Goal: Information Seeking & Learning: Check status

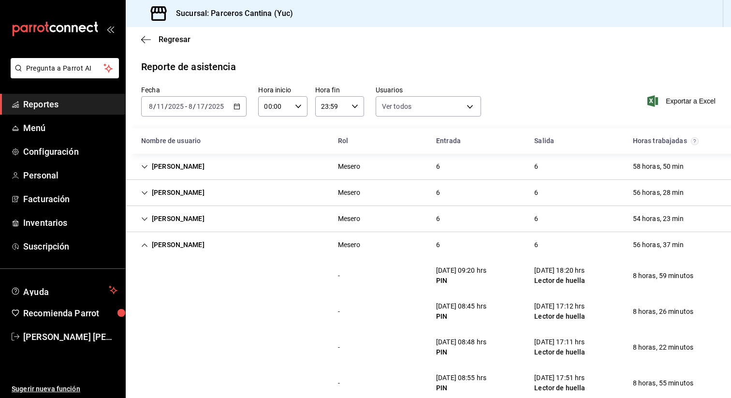
scroll to position [133, 0]
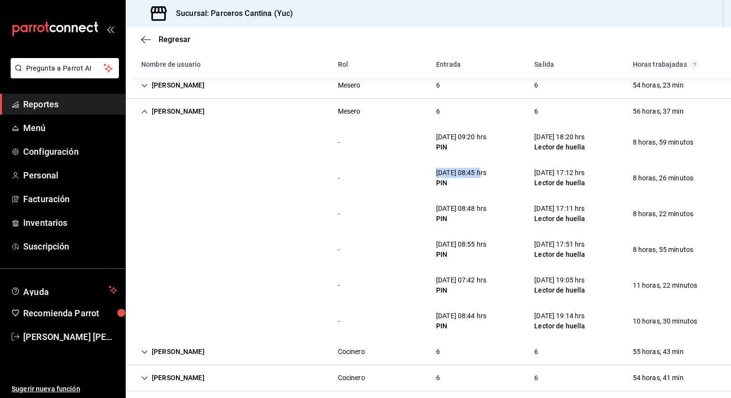
drag, startPoint x: 435, startPoint y: 173, endPoint x: 489, endPoint y: 174, distance: 54.1
click at [489, 174] on div "12/08/25 08:45 hrs PIN" at bounding box center [461, 178] width 66 height 28
click at [486, 174] on div "12/08/25 08:45 hrs" at bounding box center [461, 173] width 50 height 10
click at [145, 108] on icon "Cell" at bounding box center [144, 111] width 7 height 7
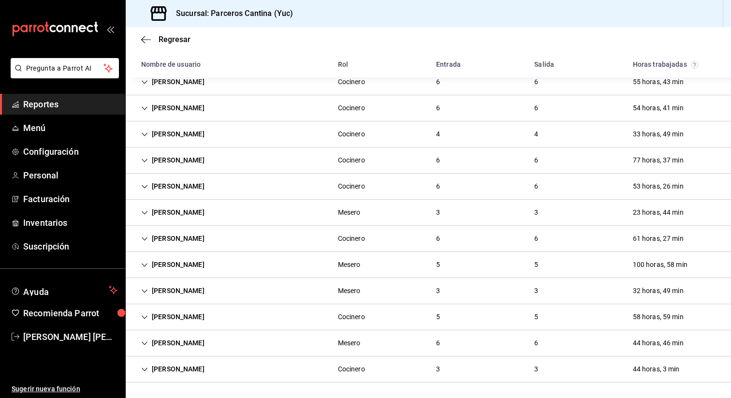
click at [142, 351] on div "[PERSON_NAME]" at bounding box center [172, 343] width 79 height 18
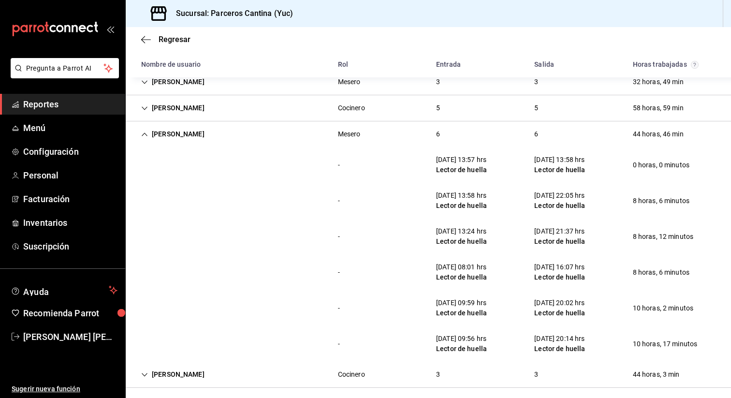
scroll to position [399, 0]
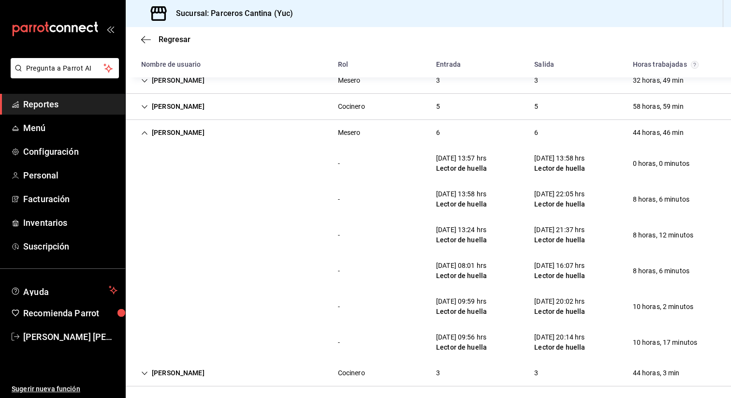
click at [168, 139] on div "[PERSON_NAME]" at bounding box center [172, 133] width 79 height 18
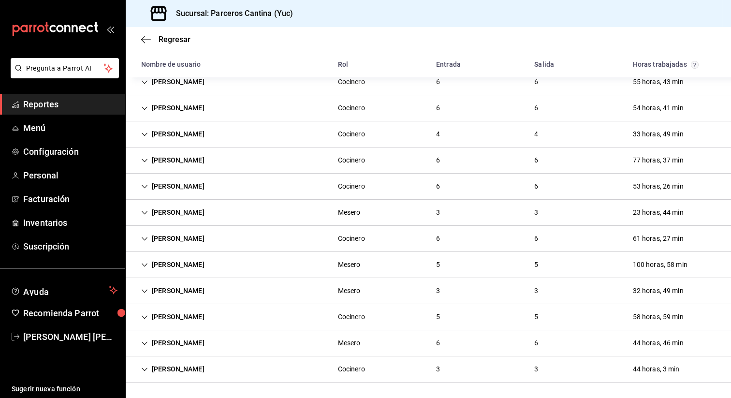
scroll to position [189, 0]
click at [183, 80] on div "David Solis" at bounding box center [172, 82] width 79 height 18
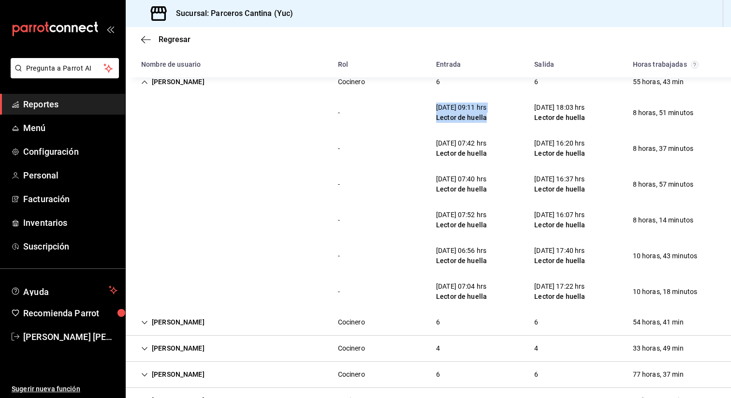
drag, startPoint x: 432, startPoint y: 101, endPoint x: 513, endPoint y: 115, distance: 81.4
click at [513, 115] on div "- 11/08/25 09:11 hrs Lector de huella 11/08/25 18:03 hrs Lector de huella 8 hor…" at bounding box center [428, 113] width 605 height 36
drag, startPoint x: 682, startPoint y: 118, endPoint x: 420, endPoint y: 108, distance: 262.5
click at [420, 108] on div "- 11/08/25 09:11 hrs Lector de huella 11/08/25 18:03 hrs Lector de huella 8 hor…" at bounding box center [428, 113] width 605 height 36
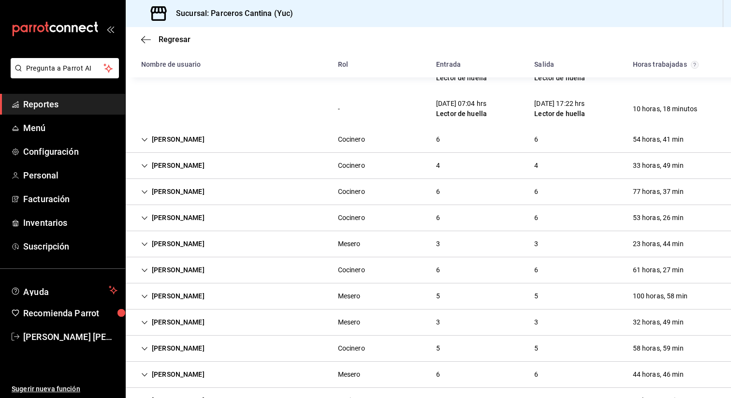
scroll to position [376, 0]
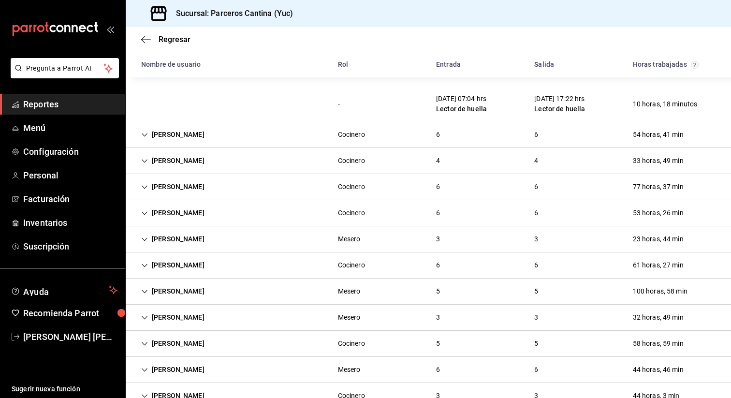
click at [538, 292] on div "5" at bounding box center [535, 291] width 19 height 18
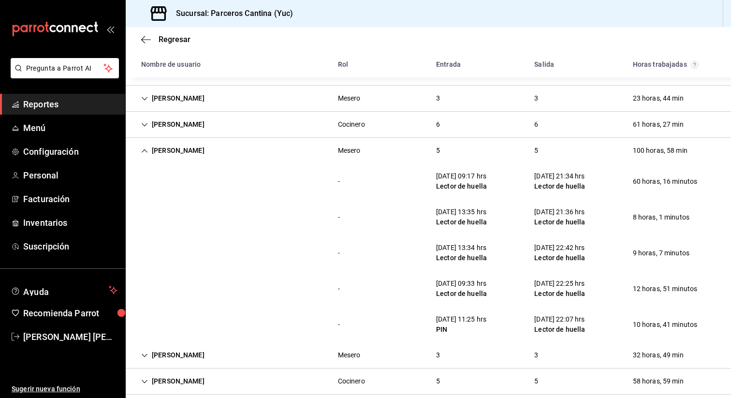
scroll to position [533, 0]
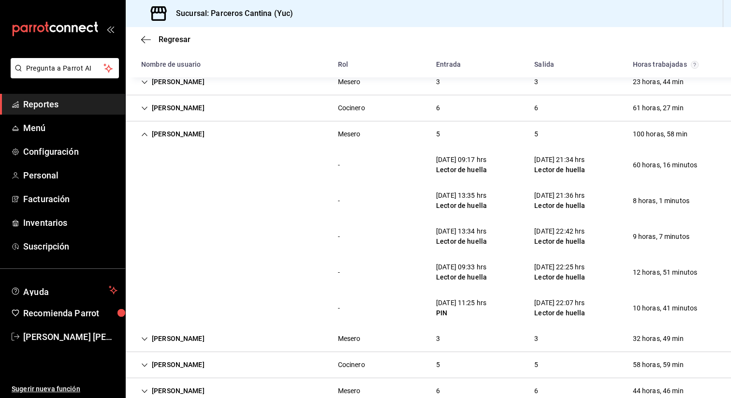
click at [185, 138] on div "Jacobo Villanueva" at bounding box center [172, 134] width 79 height 18
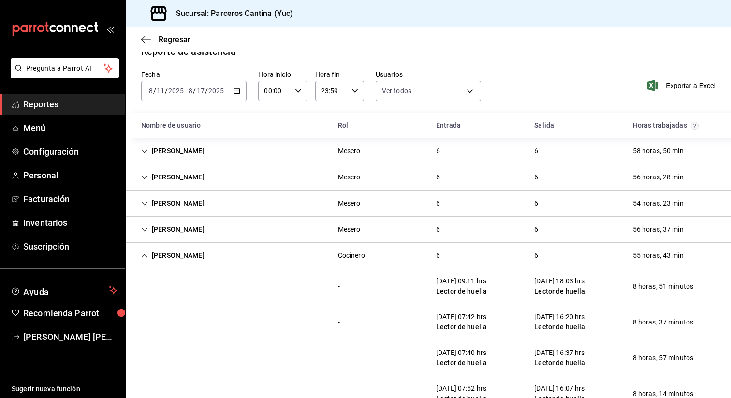
scroll to position [0, 0]
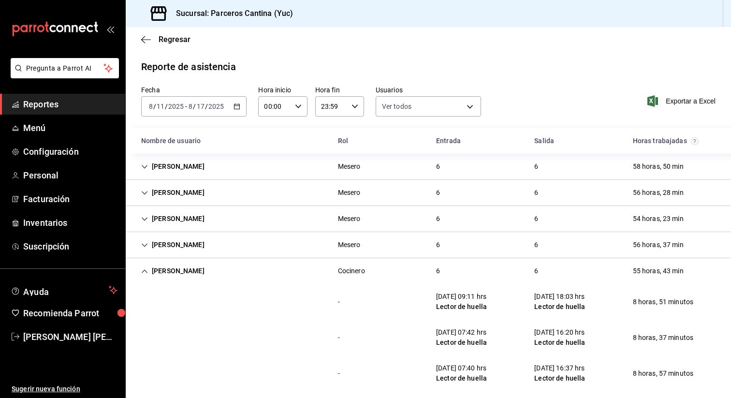
click at [164, 272] on div "David Solis" at bounding box center [172, 271] width 79 height 18
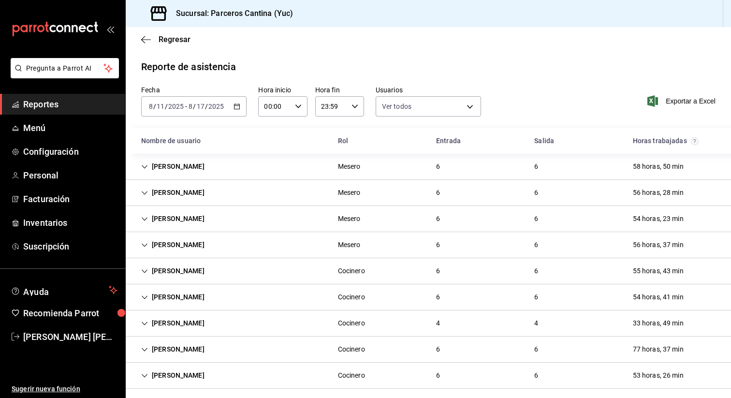
click at [182, 191] on div "Jonathan Barbuso" at bounding box center [172, 193] width 79 height 18
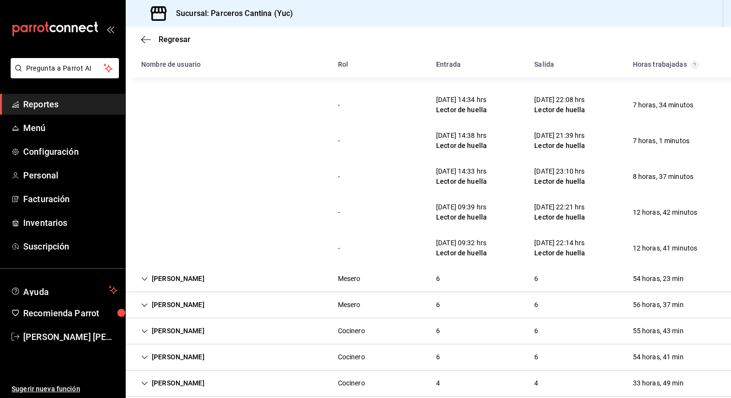
scroll to position [168, 0]
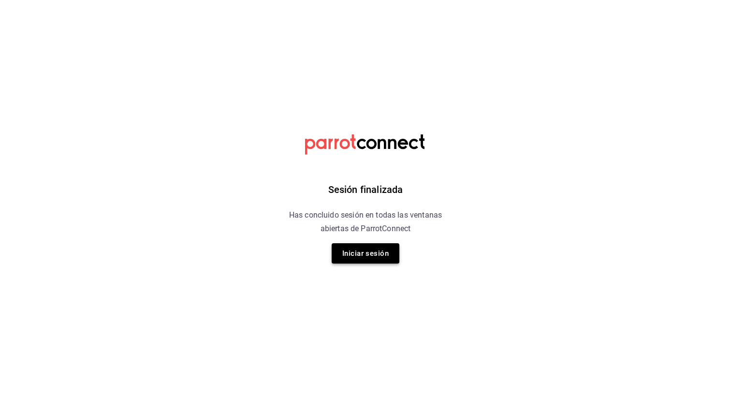
click at [379, 255] on button "Iniciar sesión" at bounding box center [365, 253] width 68 height 20
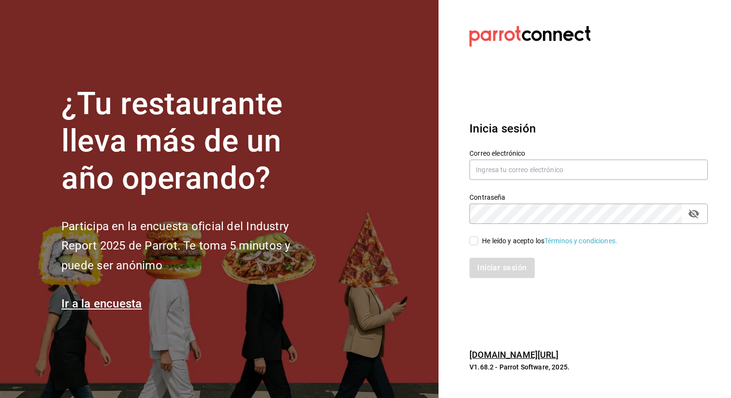
click at [512, 41] on icon at bounding box center [529, 36] width 121 height 27
click at [478, 172] on input "text" at bounding box center [588, 169] width 238 height 20
type input "[EMAIL_ADDRESS][DOMAIN_NAME]"
click at [473, 245] on label "He leído y acepto los Términos y condiciones." at bounding box center [543, 241] width 148 height 10
click at [473, 245] on input "He leído y acepto los Términos y condiciones." at bounding box center [473, 240] width 9 height 9
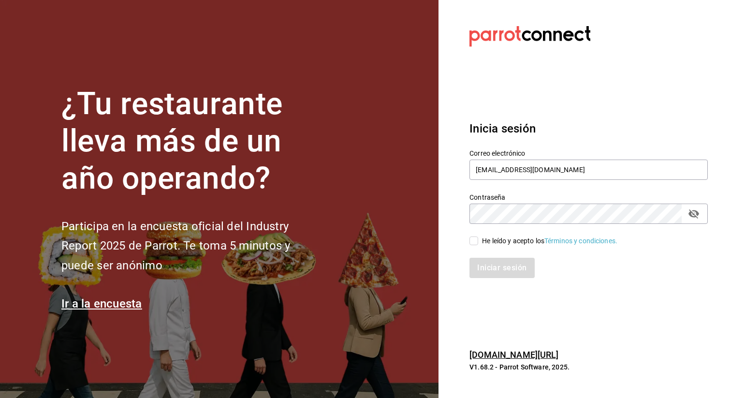
checkbox input "true"
click at [488, 265] on button "Iniciar sesión" at bounding box center [502, 268] width 66 height 20
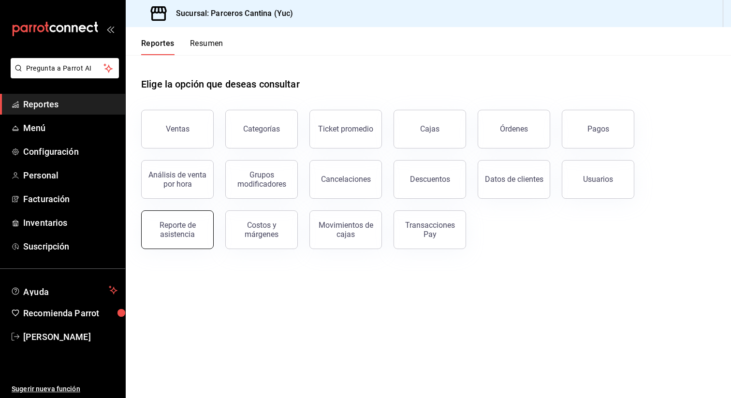
click at [187, 226] on div "Reporte de asistencia" at bounding box center [177, 229] width 60 height 18
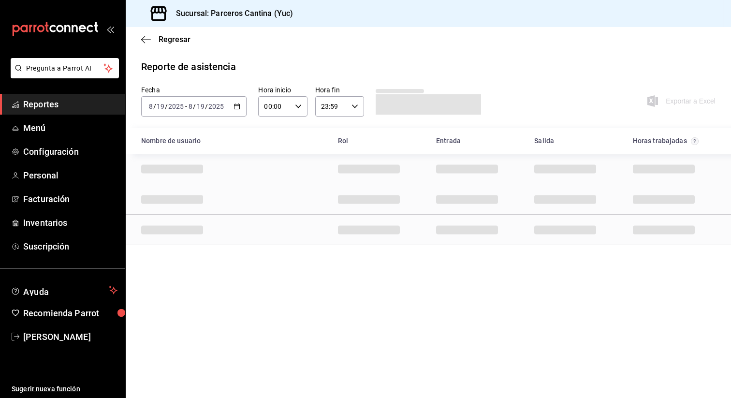
click at [240, 107] on \(Stroke\) "button" at bounding box center [237, 106] width 6 height 5
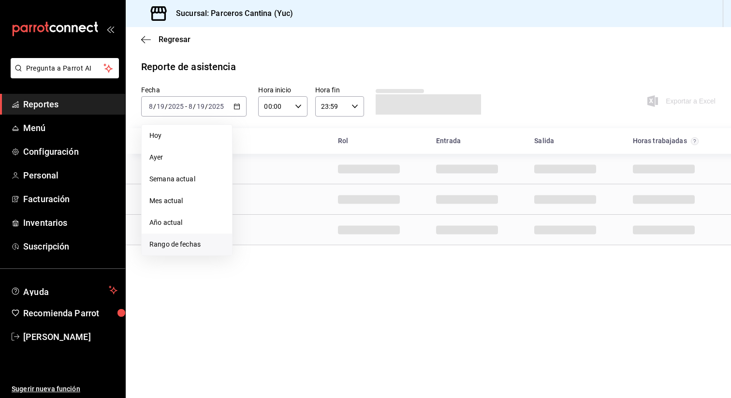
click at [183, 236] on li "Rango de fechas" at bounding box center [187, 244] width 90 height 22
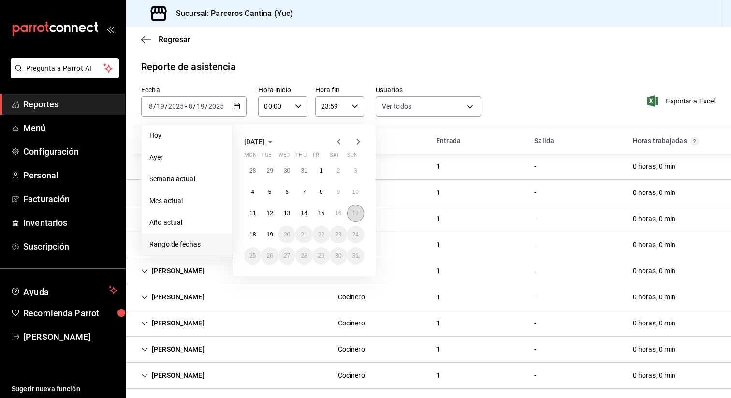
click at [351, 214] on button "17" at bounding box center [355, 212] width 17 height 17
click at [248, 213] on button "11" at bounding box center [252, 212] width 17 height 17
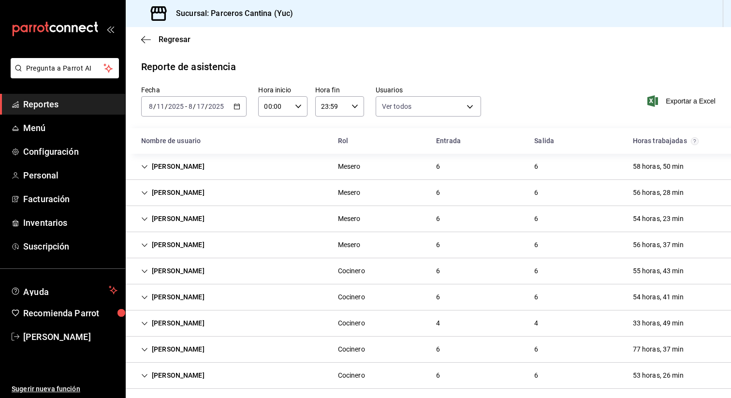
click at [224, 275] on div "David Solis Cocinero 6 6 55 horas, 43 min" at bounding box center [428, 271] width 605 height 26
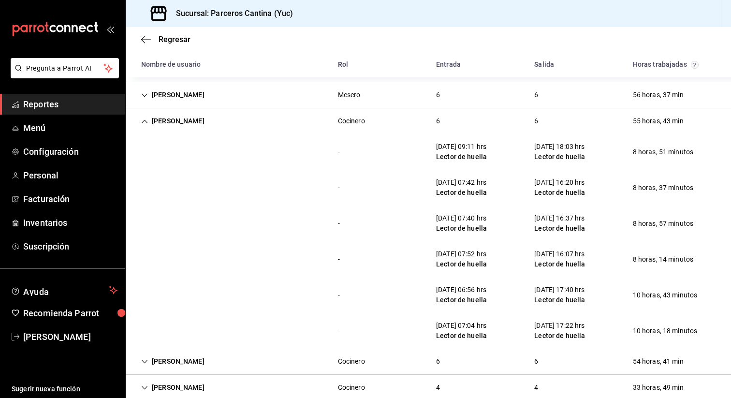
scroll to position [151, 0]
drag, startPoint x: 435, startPoint y: 146, endPoint x: 475, endPoint y: 147, distance: 39.6
click at [475, 147] on div "11/08/25 09:11 hrs" at bounding box center [461, 146] width 51 height 10
click at [469, 144] on div "11/08/25 09:11 hrs" at bounding box center [461, 146] width 51 height 10
drag, startPoint x: 468, startPoint y: 144, endPoint x: 483, endPoint y: 144, distance: 15.0
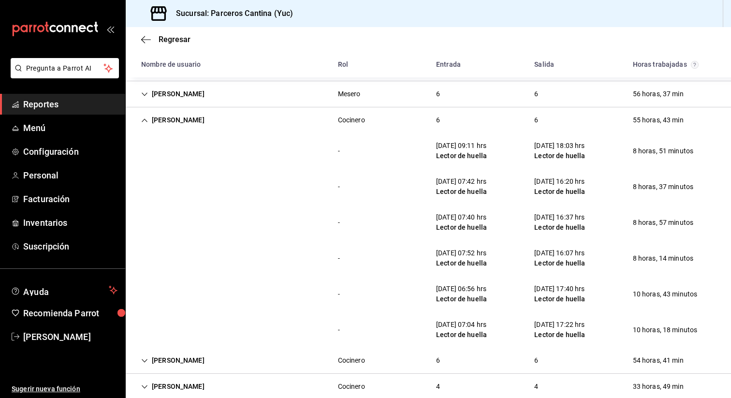
click at [483, 144] on div "11/08/25 09:11 hrs" at bounding box center [461, 146] width 51 height 10
drag, startPoint x: 483, startPoint y: 144, endPoint x: 467, endPoint y: 147, distance: 16.1
click at [467, 147] on div "11/08/25 09:11 hrs" at bounding box center [461, 146] width 51 height 10
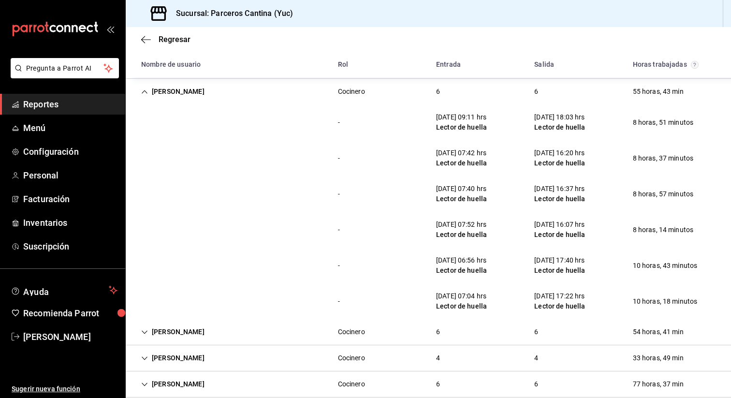
scroll to position [179, 0]
